Goal: Navigation & Orientation: Go to known website

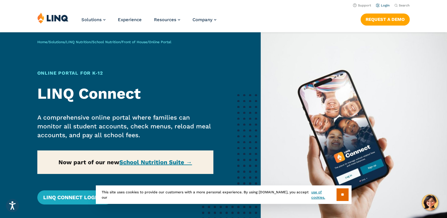
click at [382, 5] on link "Login" at bounding box center [383, 6] width 14 height 4
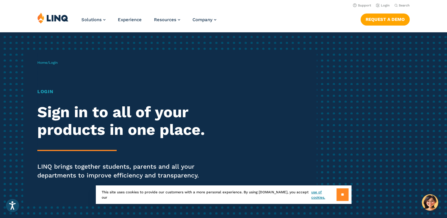
click at [343, 198] on input "**" at bounding box center [343, 194] width 12 height 13
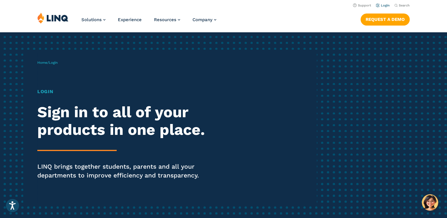
click at [386, 6] on link "Login" at bounding box center [383, 6] width 14 height 4
click at [379, 5] on link "Login" at bounding box center [383, 6] width 14 height 4
